Goal: Task Accomplishment & Management: Use online tool/utility

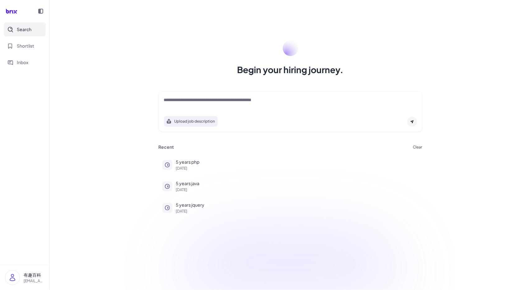
click at [198, 104] on div at bounding box center [290, 103] width 253 height 12
click at [202, 101] on textarea at bounding box center [290, 100] width 253 height 7
click at [29, 51] on button "Shortlist" at bounding box center [25, 46] width 42 height 14
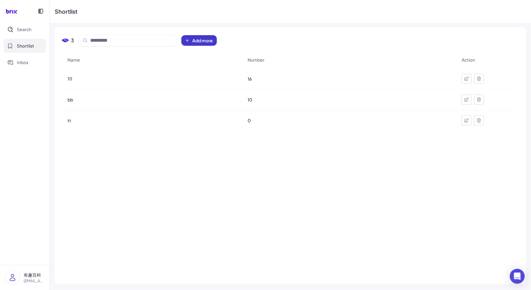
click at [207, 38] on span "Add more" at bounding box center [202, 40] width 21 height 6
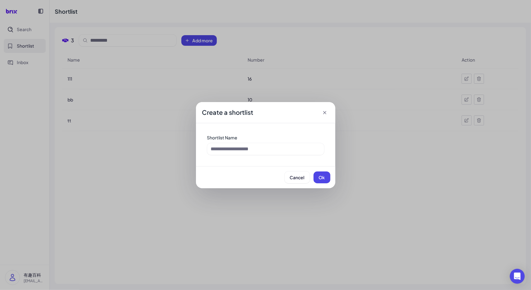
click at [325, 113] on icon at bounding box center [325, 112] width 6 height 6
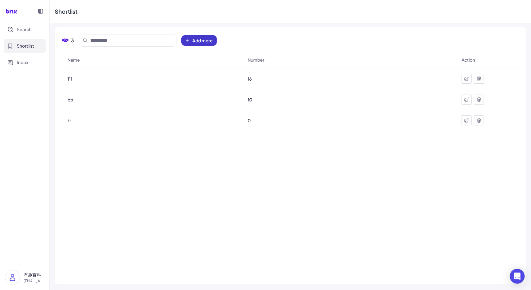
click at [194, 43] on span "Add more" at bounding box center [202, 40] width 21 height 6
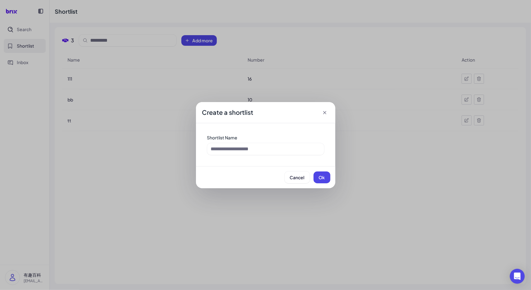
click at [325, 113] on icon at bounding box center [325, 112] width 6 height 6
